Goal: Find specific page/section: Find specific page/section

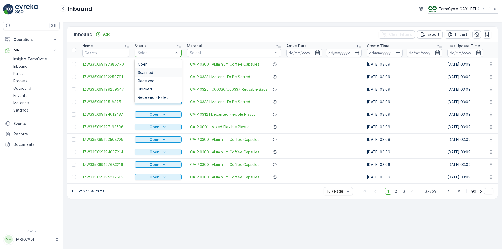
click at [165, 73] on div "Scanned" at bounding box center [158, 73] width 41 height 4
click at [172, 50] on div "Select" at bounding box center [158, 53] width 47 height 8
click at [155, 73] on div "Scanned" at bounding box center [158, 73] width 41 height 4
click at [164, 71] on div "Scanned" at bounding box center [158, 73] width 41 height 4
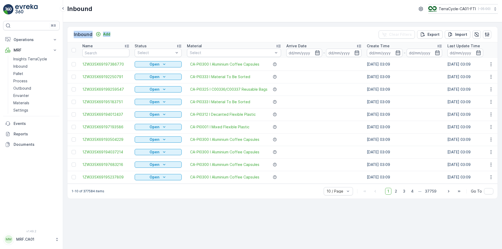
drag, startPoint x: 156, startPoint y: 37, endPoint x: 72, endPoint y: 34, distance: 84.2
click at [72, 34] on div "Inbound Add Clear Filters Export Import" at bounding box center [282, 35] width 430 height 16
click at [149, 31] on div "Inbound Add Clear Filters Export Import" at bounding box center [282, 35] width 430 height 16
